Goal: Transaction & Acquisition: Purchase product/service

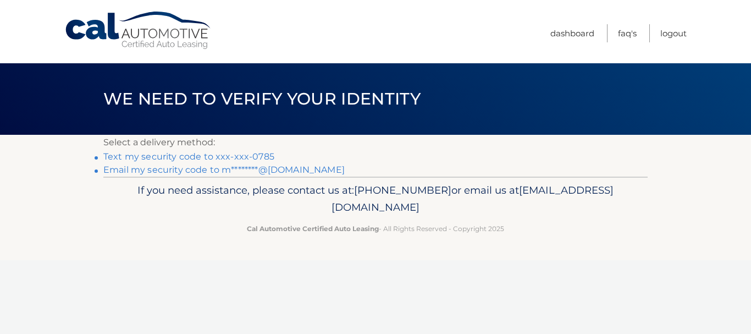
click at [219, 153] on link "Text my security code to xxx-xxx-0785" at bounding box center [188, 156] width 171 height 10
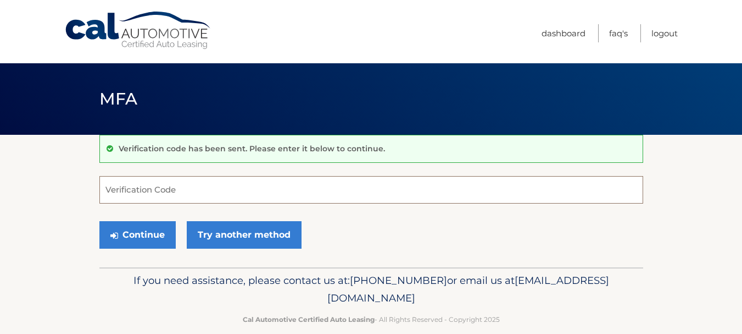
click at [171, 192] on input "Verification Code" at bounding box center [371, 189] width 544 height 27
type input "966862"
click at [147, 219] on div "Continue Try another method" at bounding box center [371, 234] width 544 height 37
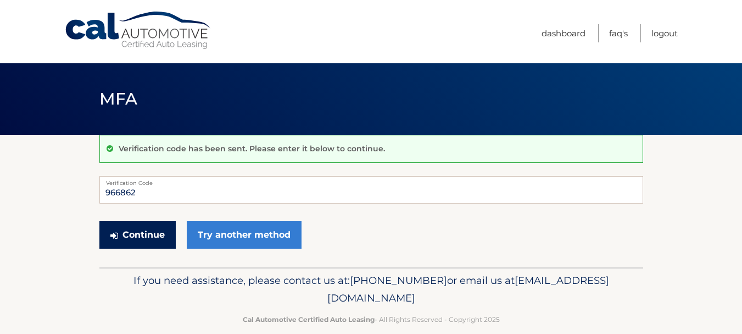
click at [143, 229] on button "Continue" at bounding box center [137, 234] width 76 height 27
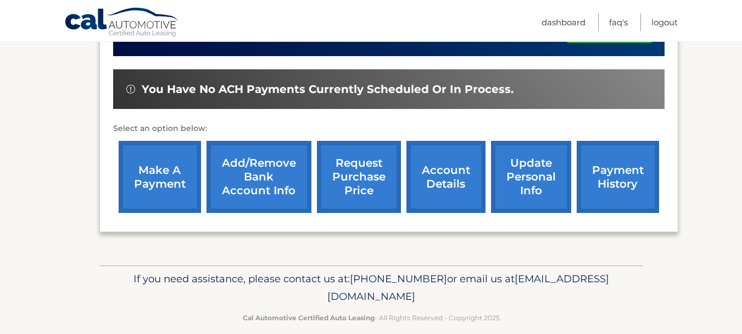
scroll to position [330, 0]
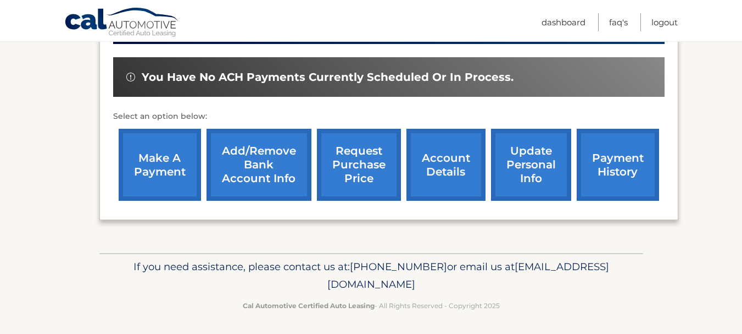
click at [142, 160] on link "make a payment" at bounding box center [160, 165] width 82 height 72
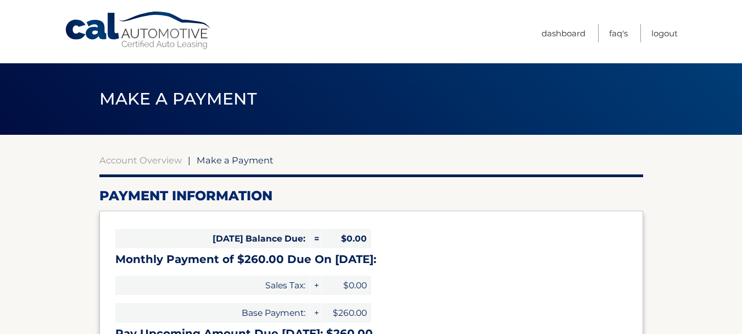
select select "ODI5ZDQxZjItOTE5ZC00OWM1LWIwZWMtOTAzZjI2NmFmY2Vm"
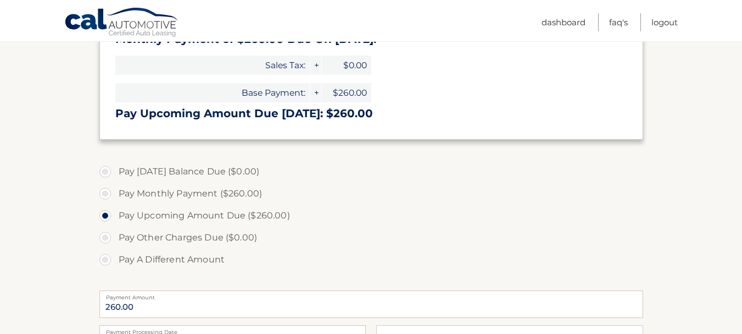
scroll to position [330, 0]
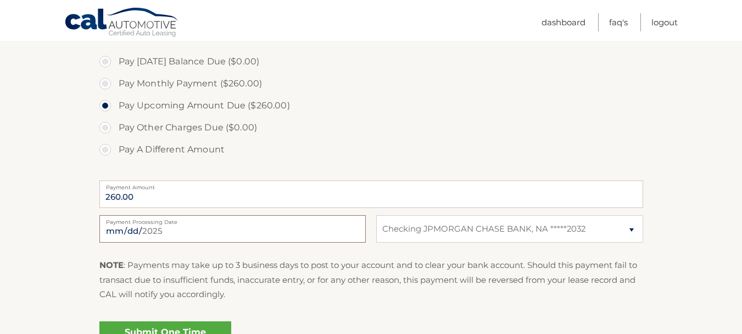
click at [275, 230] on input "2025-08-13" at bounding box center [232, 228] width 266 height 27
click at [189, 233] on input "2025-08-16" at bounding box center [232, 228] width 266 height 27
type input "2025-08-15"
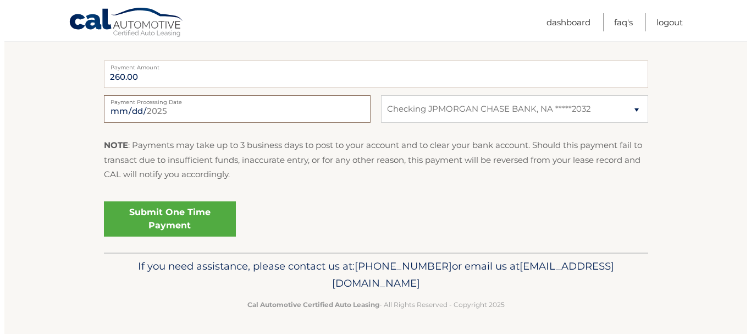
scroll to position [452, 0]
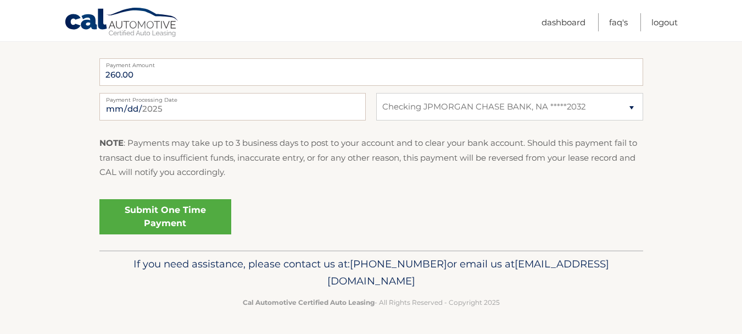
click at [178, 218] on link "Submit One Time Payment" at bounding box center [165, 216] width 132 height 35
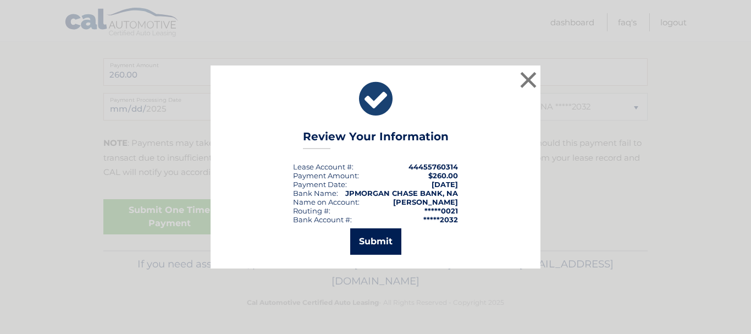
click at [366, 245] on button "Submit" at bounding box center [375, 241] width 51 height 26
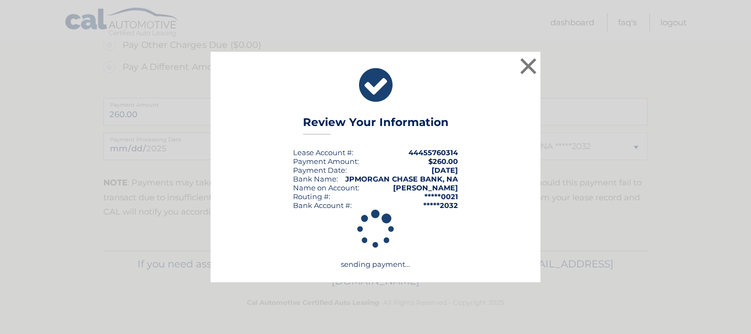
scroll to position [412, 0]
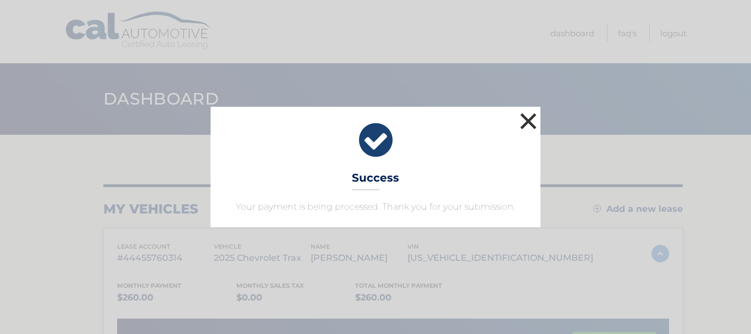
click at [524, 117] on button "×" at bounding box center [528, 121] width 22 height 22
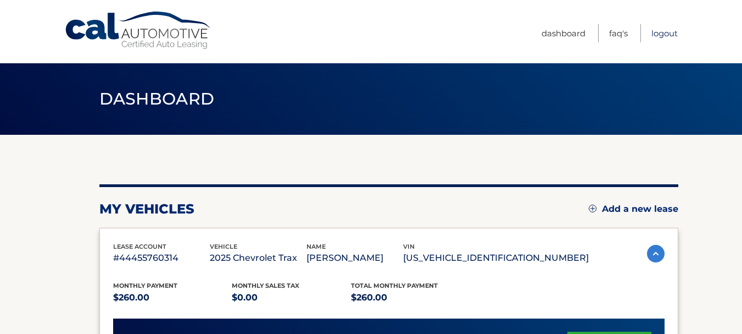
click at [659, 30] on link "Logout" at bounding box center [665, 33] width 26 height 18
